Goal: Task Accomplishment & Management: Manage account settings

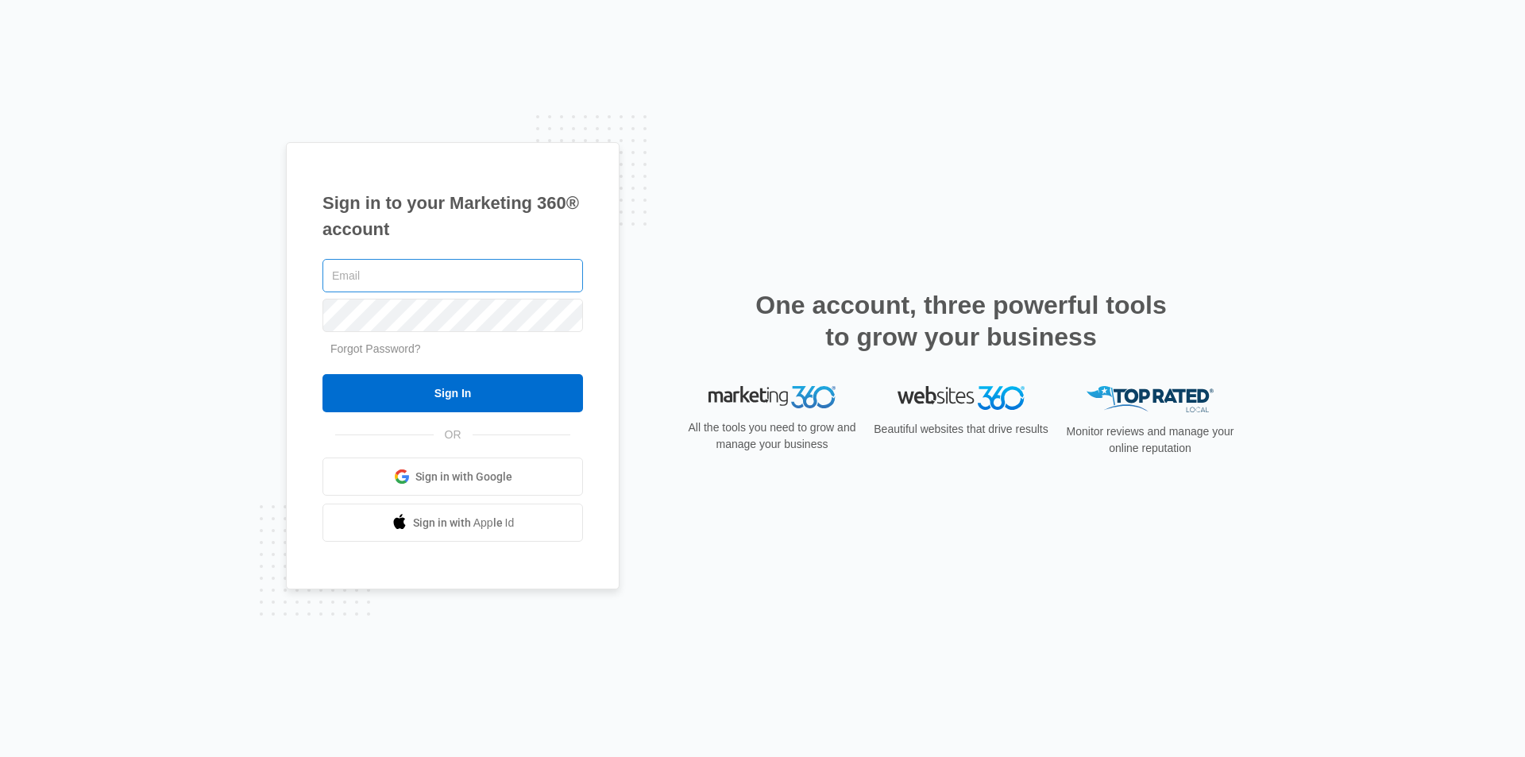
click at [403, 280] on input "text" at bounding box center [452, 275] width 261 height 33
type input "[EMAIL_ADDRESS][DOMAIN_NAME]"
click at [322, 374] on input "Sign In" at bounding box center [452, 393] width 261 height 38
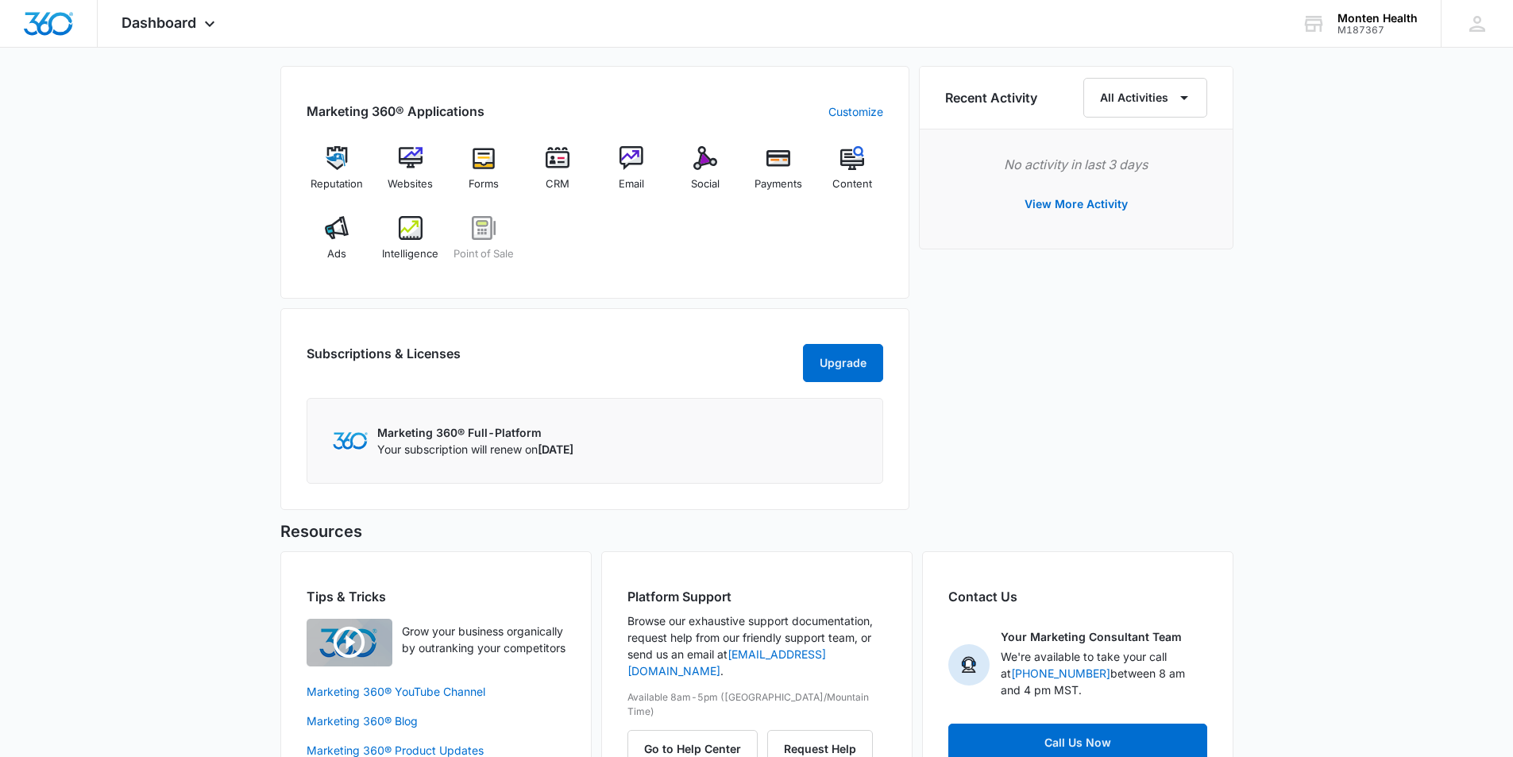
scroll to position [1043, 0]
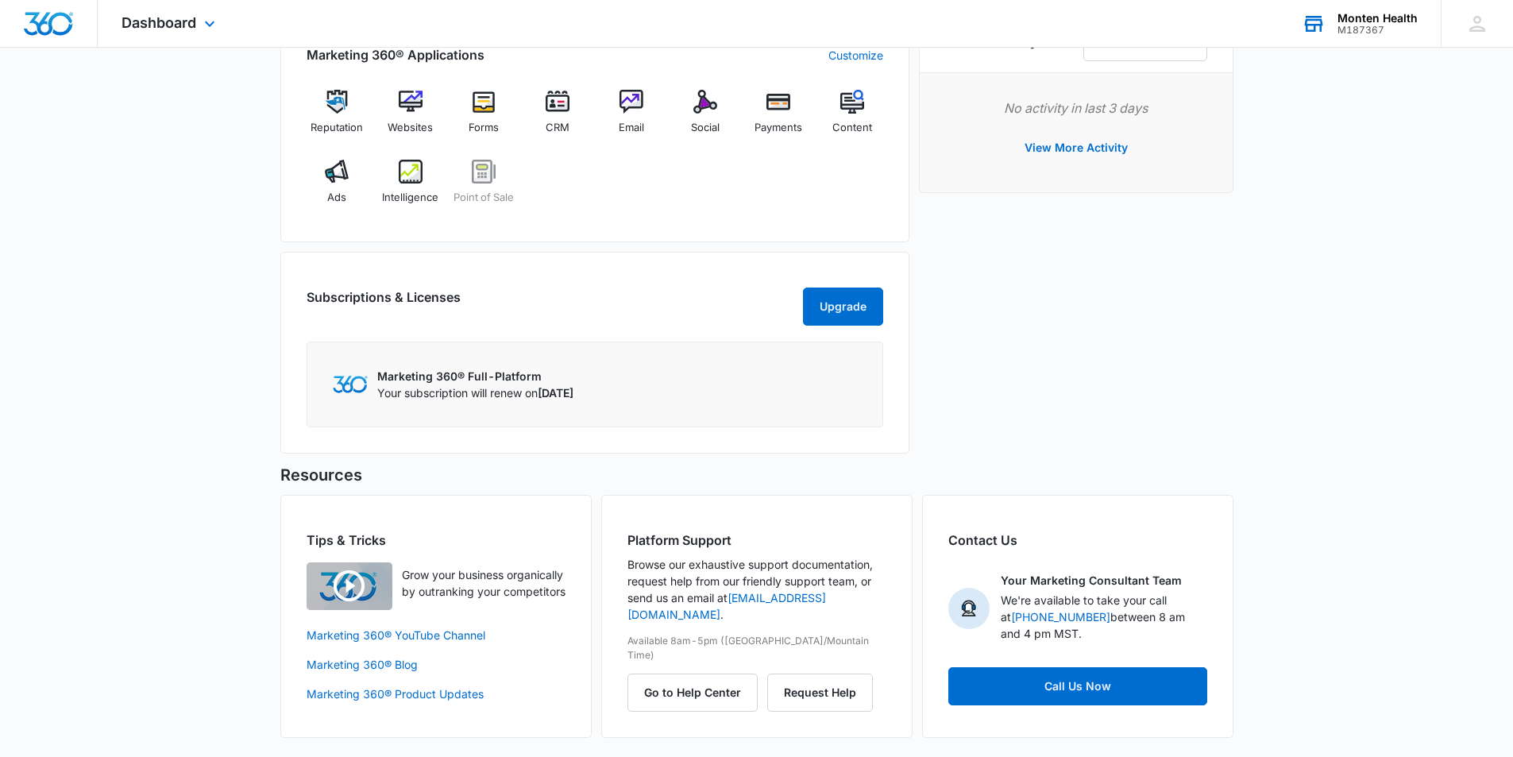
click at [1369, 29] on div "M187367" at bounding box center [1378, 30] width 80 height 11
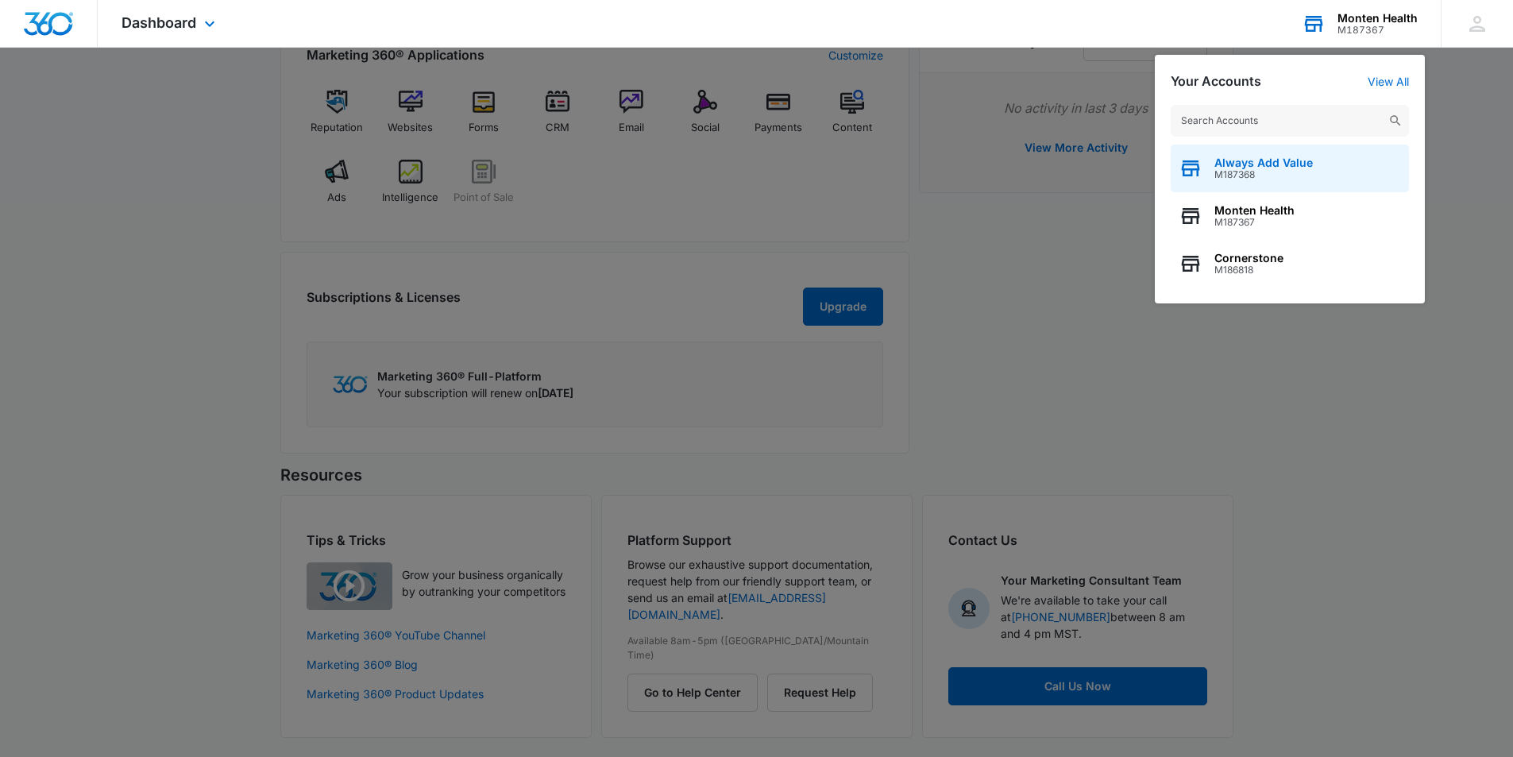
click at [1253, 174] on div "Always Add Value M187368" at bounding box center [1290, 169] width 238 height 48
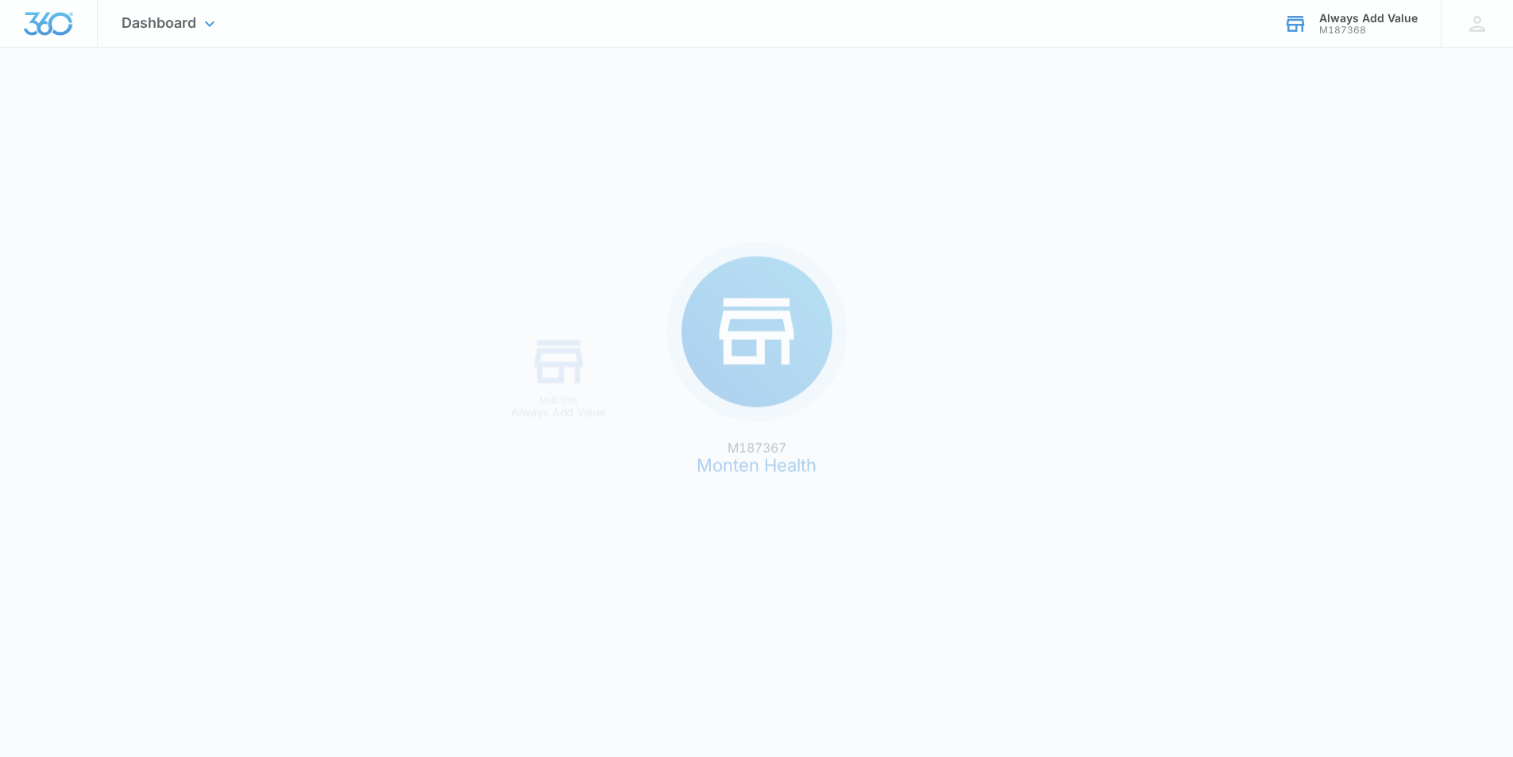
scroll to position [0, 0]
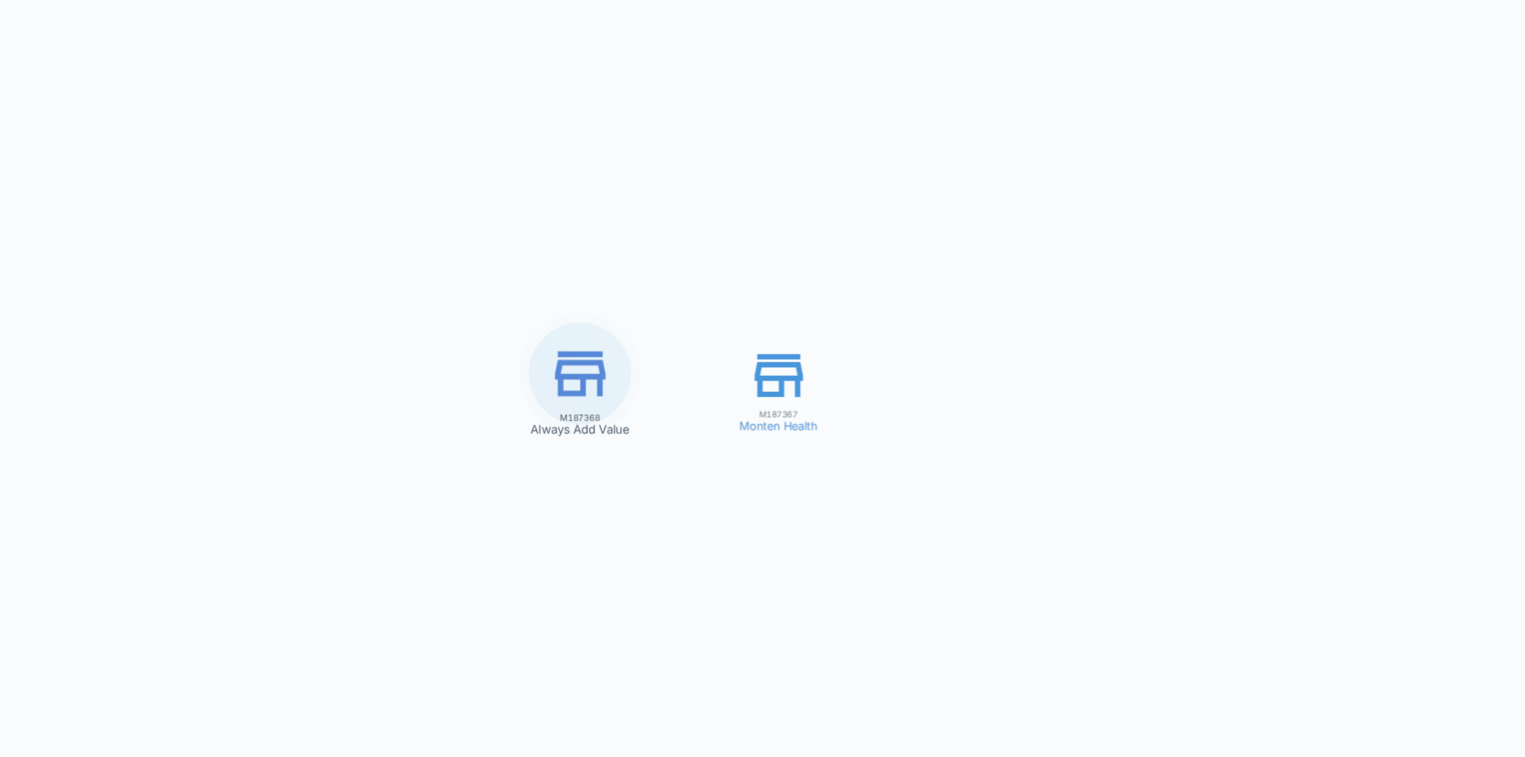
drag, startPoint x: 1271, startPoint y: 174, endPoint x: 1210, endPoint y: 173, distance: 61.2
click at [1210, 173] on div "M187367 Monten Health M187368 Always Add Value" at bounding box center [762, 378] width 1525 height 757
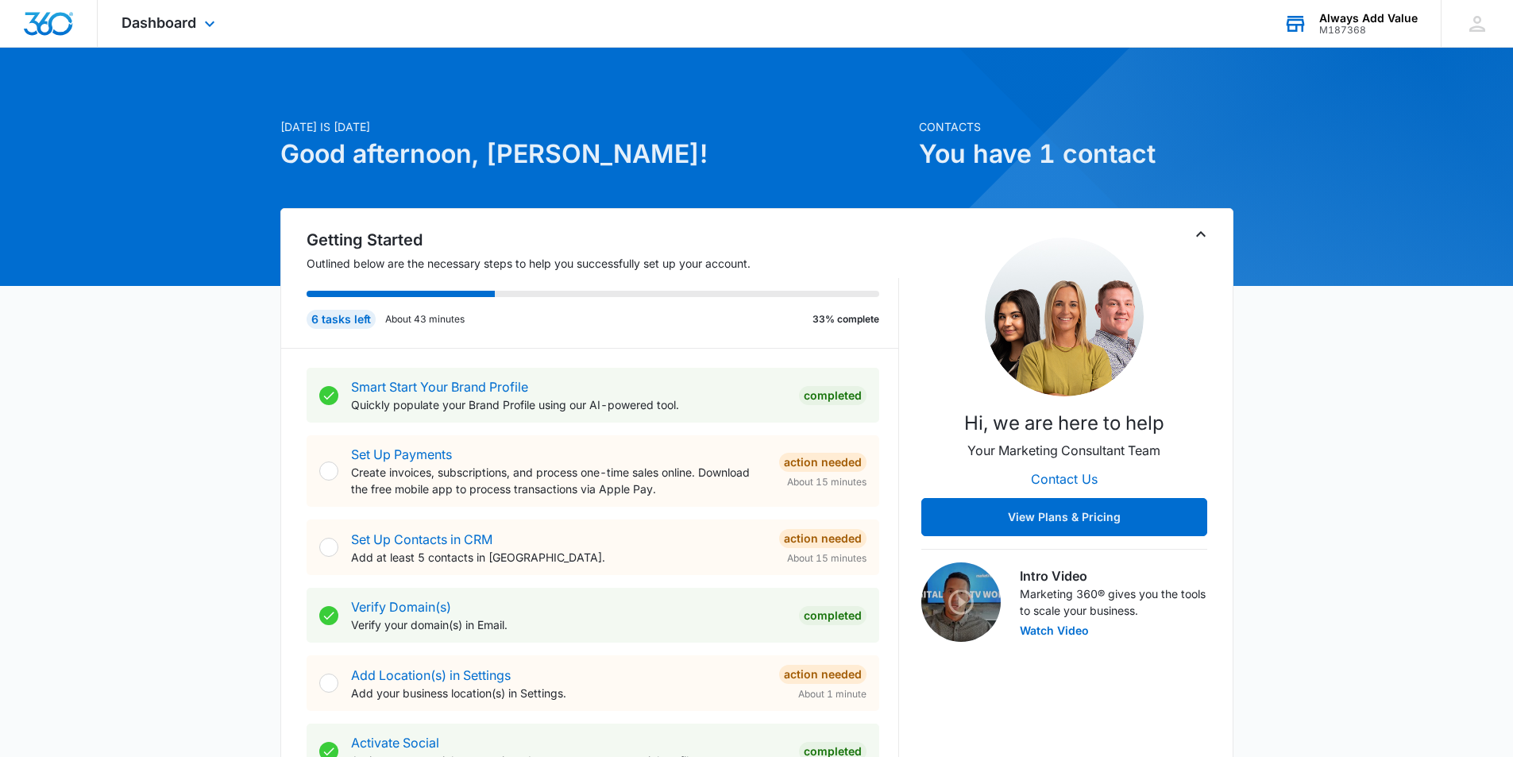
click at [1349, 20] on div "Always Add Value" at bounding box center [1368, 18] width 98 height 13
